Goal: Transaction & Acquisition: Purchase product/service

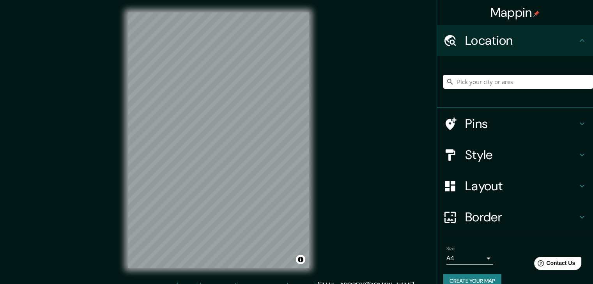
click at [474, 281] on button "Create your map" at bounding box center [472, 281] width 58 height 14
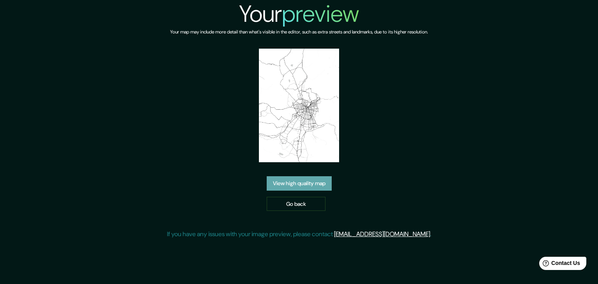
click at [292, 187] on link "View high quality map" at bounding box center [299, 183] width 65 height 14
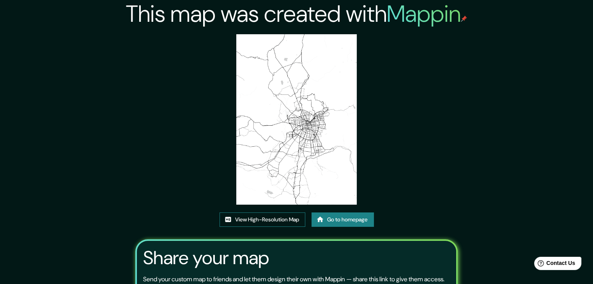
click at [269, 219] on link "View High-Resolution Map" at bounding box center [262, 220] width 86 height 14
